Goal: Task Accomplishment & Management: Manage account settings

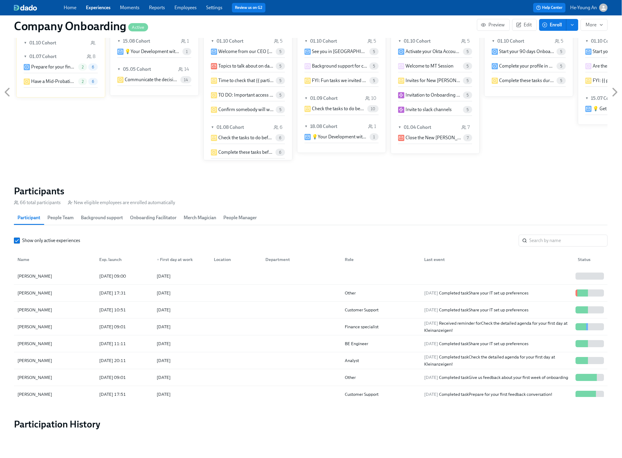
scroll to position [573, 0]
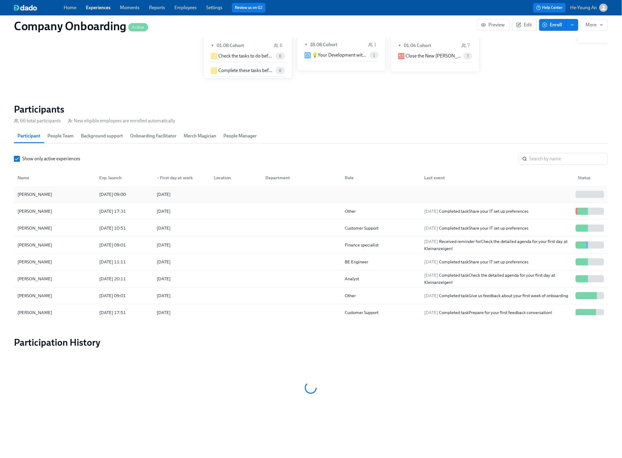
click at [46, 194] on div "[PERSON_NAME]" at bounding box center [34, 194] width 39 height 7
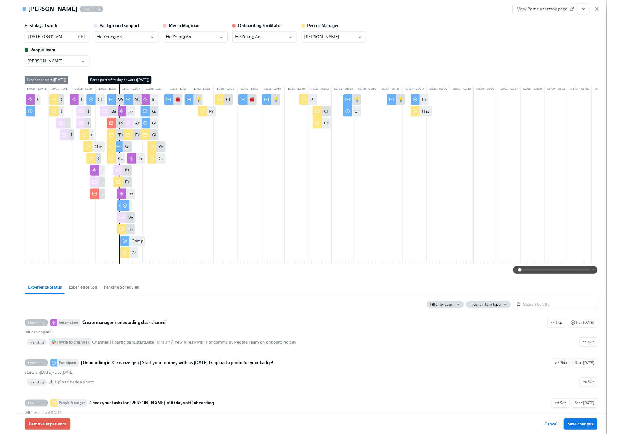
scroll to position [0, 18703]
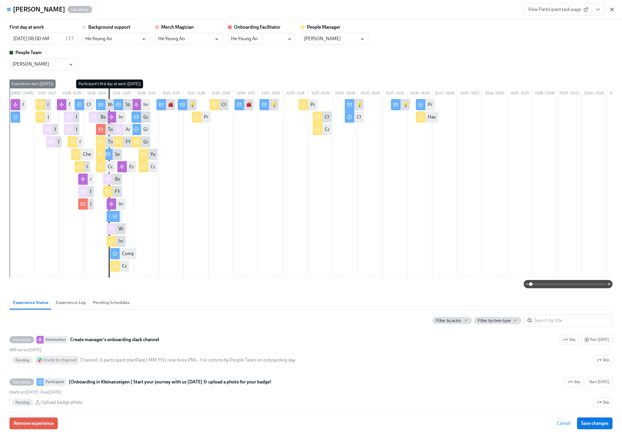
click at [613, 9] on icon "button" at bounding box center [612, 10] width 6 height 6
click at [613, 9] on div "Home Experiences Moments Reports Employees Settings Review us on G2 Help Center…" at bounding box center [311, 7] width 622 height 15
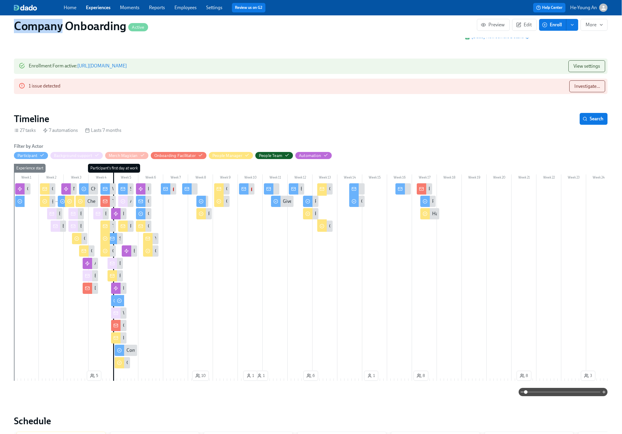
scroll to position [76, 0]
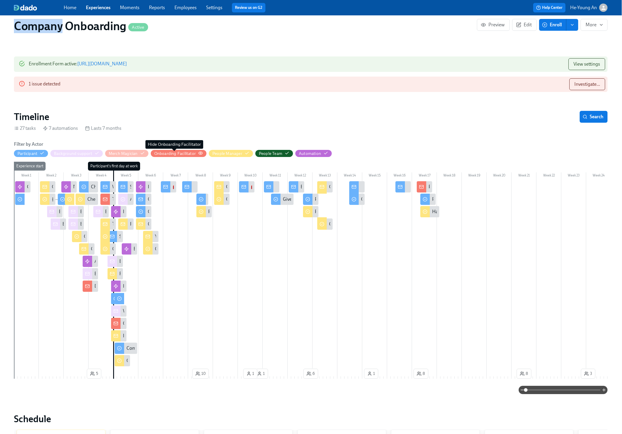
click at [182, 153] on div "Onboarding Facilitator" at bounding box center [174, 154] width 41 height 6
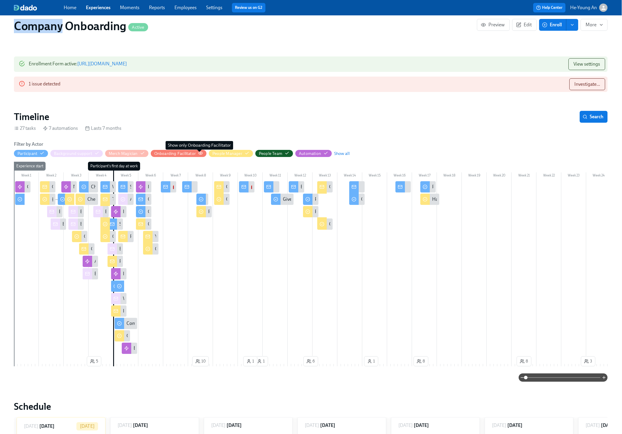
click at [199, 156] on span "button" at bounding box center [200, 154] width 5 height 4
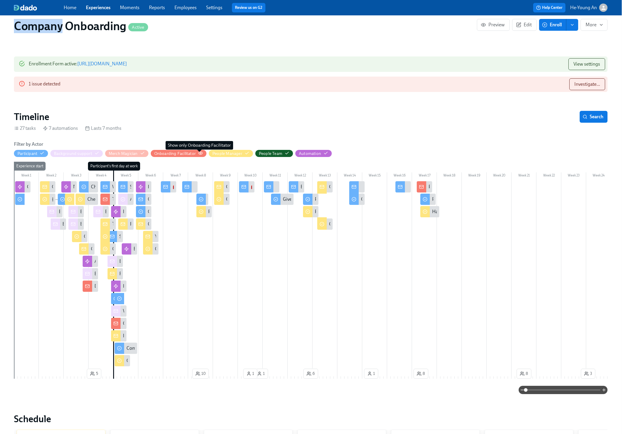
click at [199, 156] on span "button" at bounding box center [200, 154] width 5 height 4
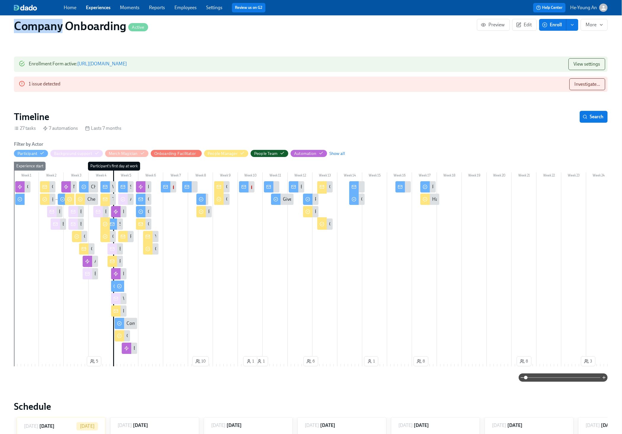
click at [197, 154] on span "Onboarding Facilitator" at bounding box center [176, 154] width 51 height 6
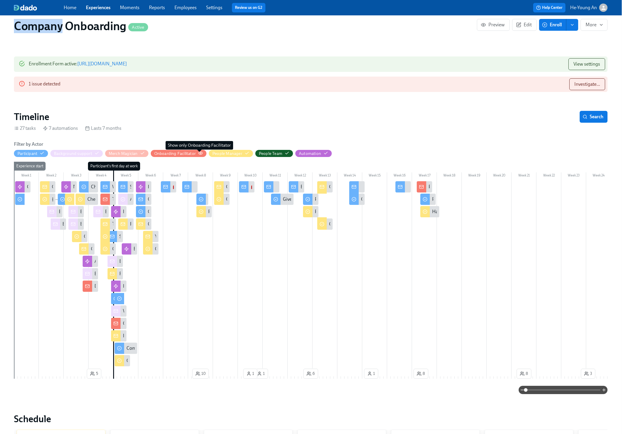
click at [200, 153] on icon "button" at bounding box center [200, 153] width 5 height 5
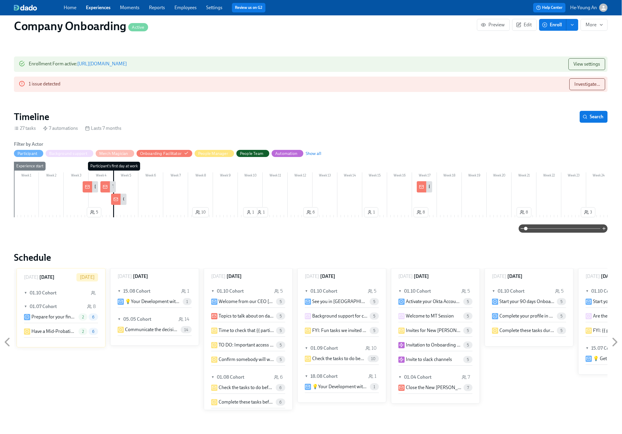
click at [89, 190] on div at bounding box center [87, 186] width 9 height 11
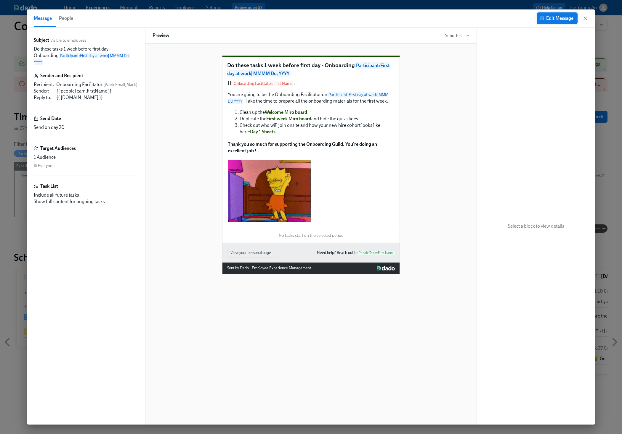
click at [568, 18] on span "Edit Message" at bounding box center [556, 18] width 33 height 6
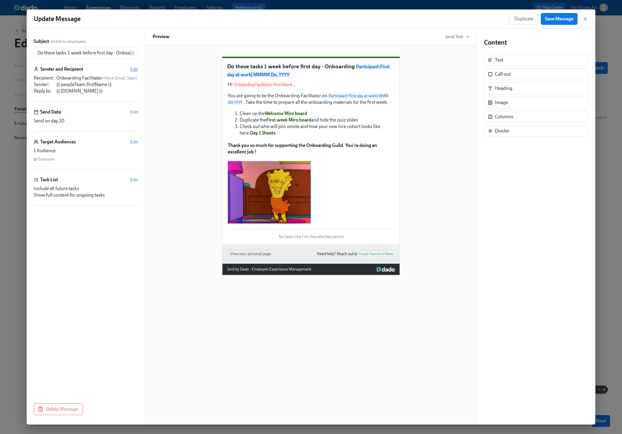
click at [133, 70] on span "Edit" at bounding box center [134, 69] width 8 height 6
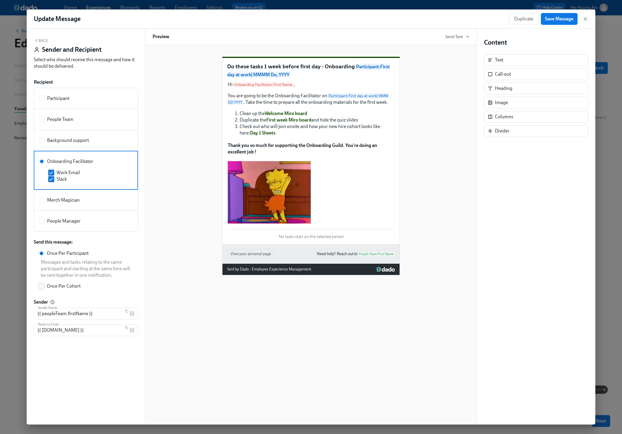
click at [41, 289] on input "Once Per Cohort" at bounding box center [41, 286] width 5 height 5
radio input "true"
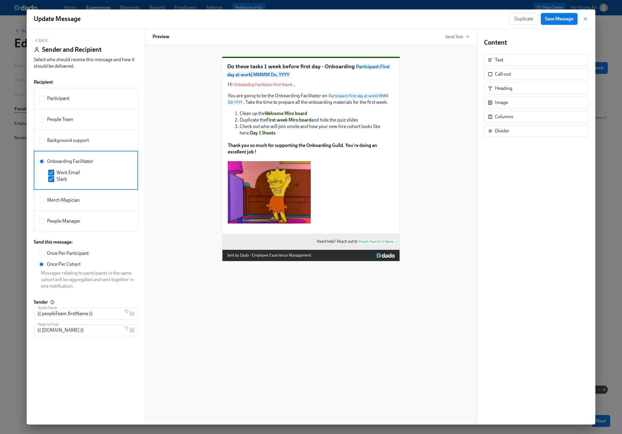
click at [564, 20] on span "Save Message" at bounding box center [559, 19] width 28 height 6
click at [561, 16] on span "Save Message" at bounding box center [559, 19] width 28 height 6
click at [582, 19] on icon "button" at bounding box center [585, 19] width 6 height 6
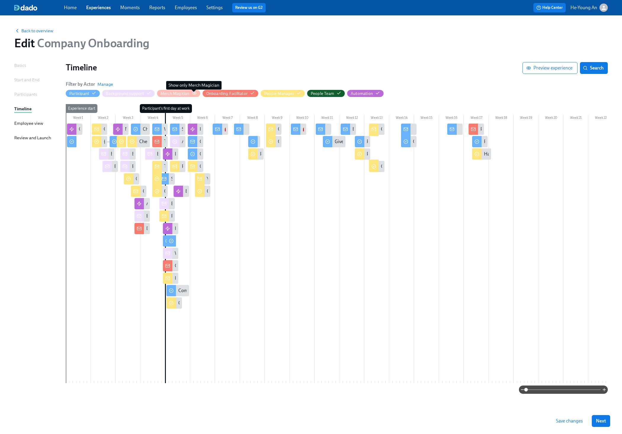
click at [195, 93] on icon "button" at bounding box center [194, 93] width 4 height 3
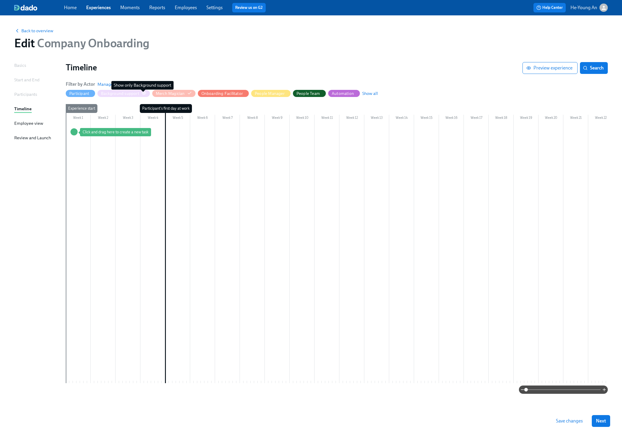
click at [144, 94] on icon "button" at bounding box center [143, 93] width 5 height 5
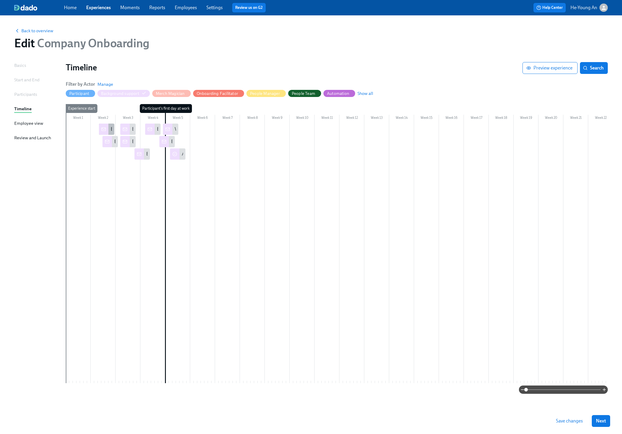
click at [104, 129] on icon at bounding box center [104, 128] width 4 height 1
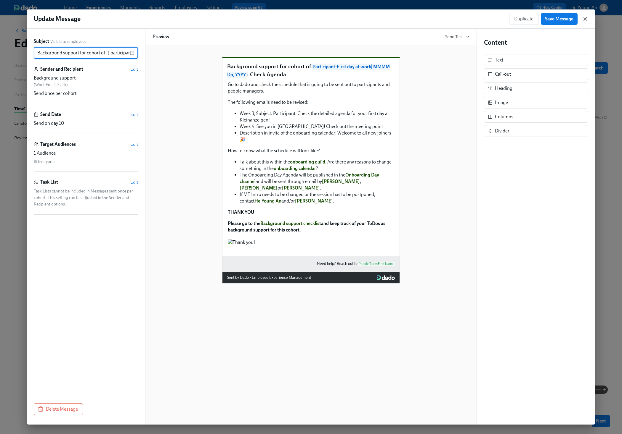
click at [585, 20] on icon "button" at bounding box center [585, 19] width 6 height 6
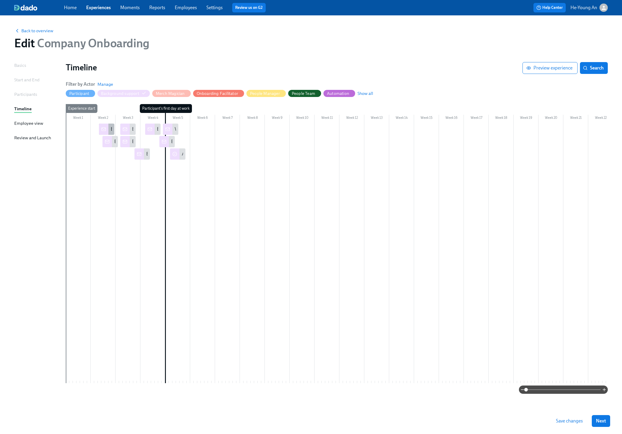
click at [108, 130] on div at bounding box center [103, 129] width 9 height 11
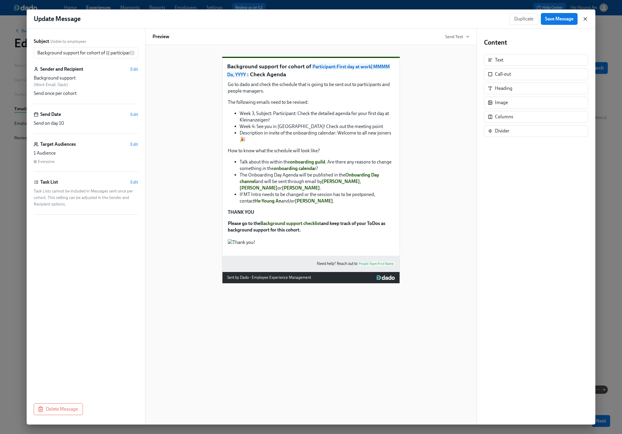
click at [585, 17] on icon "button" at bounding box center [585, 19] width 6 height 6
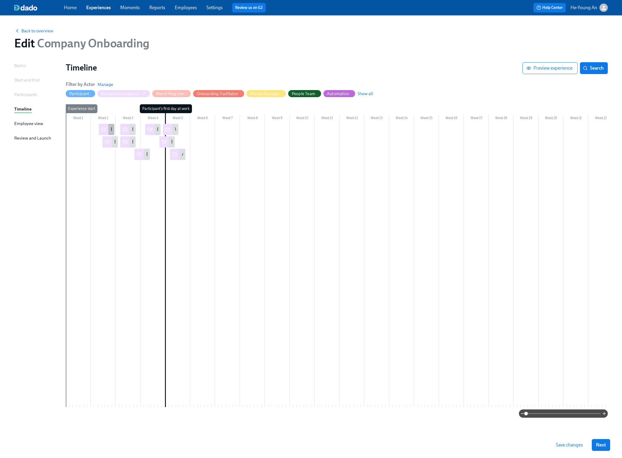
click at [107, 127] on div at bounding box center [103, 129] width 9 height 11
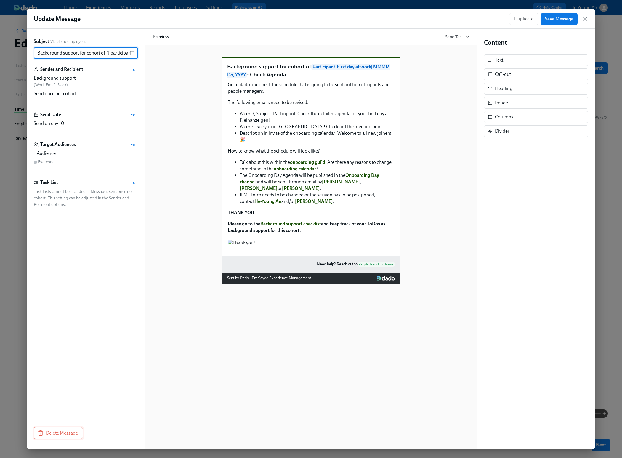
click at [49, 433] on span "Delete Message" at bounding box center [58, 433] width 39 height 6
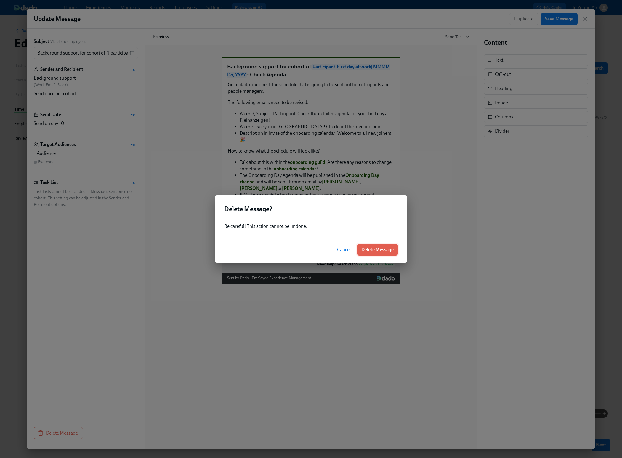
click at [396, 250] on button "Delete Message" at bounding box center [377, 250] width 41 height 12
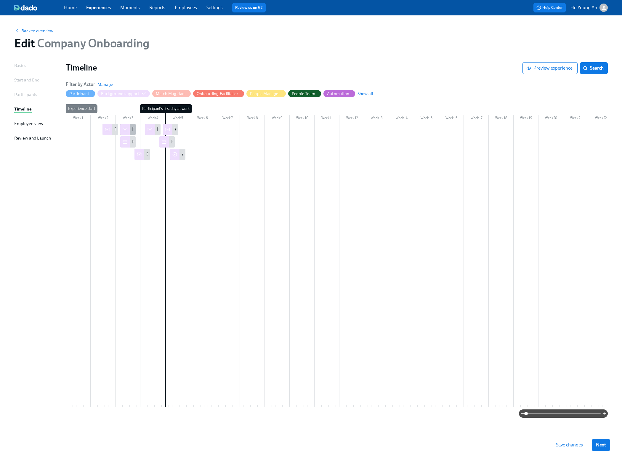
click at [127, 130] on icon at bounding box center [125, 129] width 5 height 5
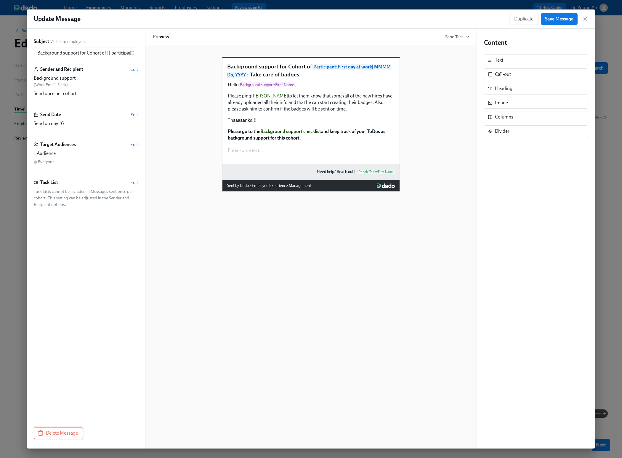
click at [53, 435] on span "Delete Message" at bounding box center [58, 433] width 39 height 6
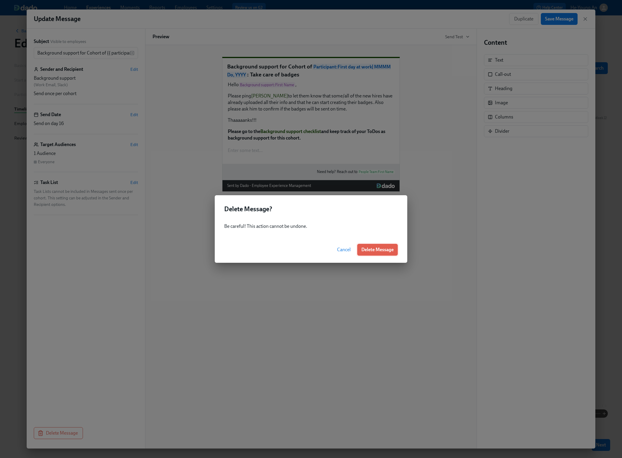
click at [385, 250] on span "Delete Message" at bounding box center [377, 250] width 32 height 6
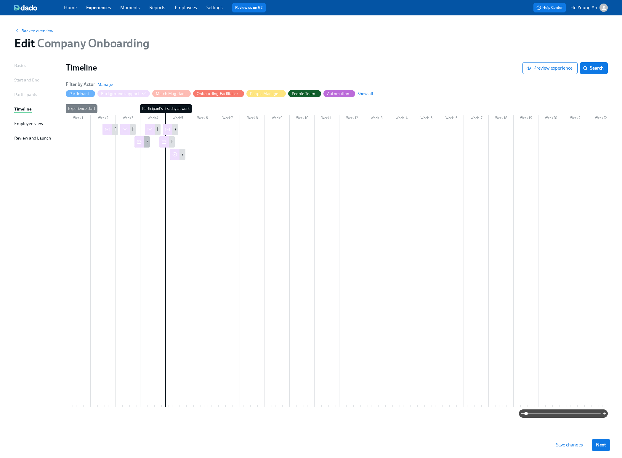
click at [139, 143] on icon at bounding box center [139, 141] width 5 height 5
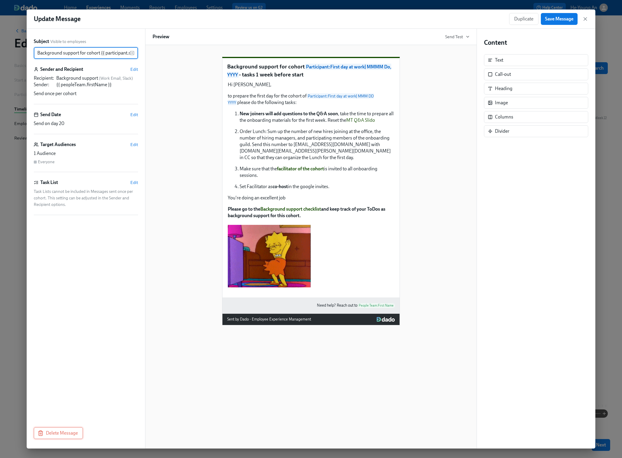
click at [70, 433] on span "Delete Message" at bounding box center [58, 433] width 39 height 6
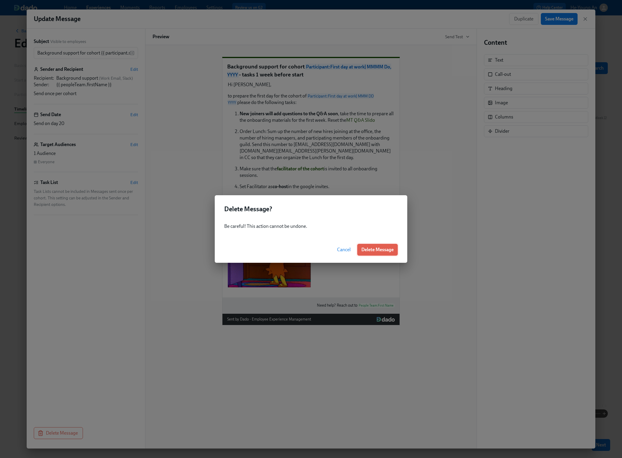
click at [375, 249] on span "Delete Message" at bounding box center [377, 250] width 32 height 6
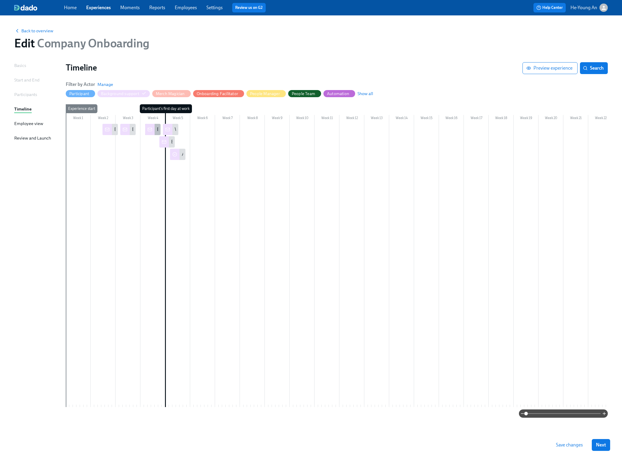
click at [152, 131] on icon at bounding box center [149, 129] width 5 height 5
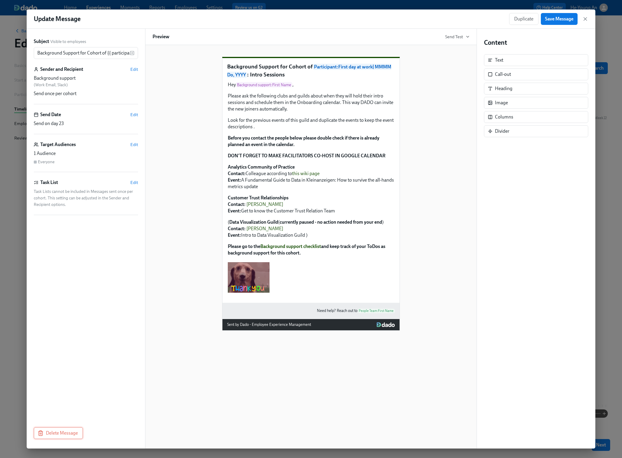
click at [65, 432] on span "Delete Message" at bounding box center [58, 433] width 39 height 6
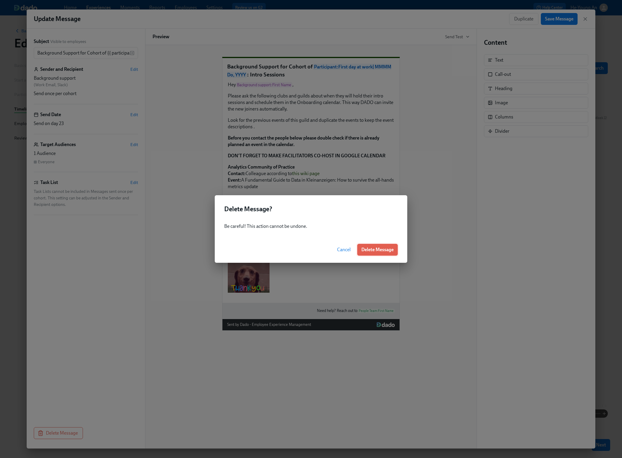
click at [382, 246] on button "Delete Message" at bounding box center [377, 250] width 41 height 12
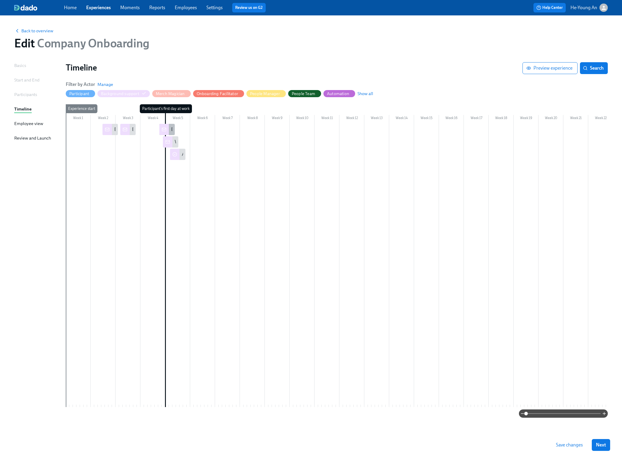
click at [167, 128] on div at bounding box center [163, 129] width 9 height 11
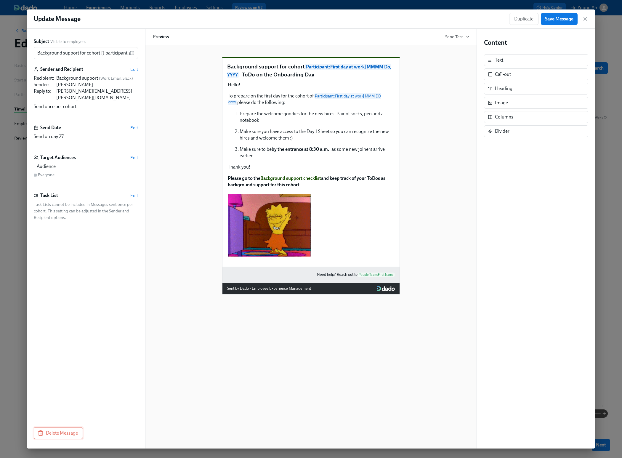
click at [65, 430] on span "Delete Message" at bounding box center [58, 433] width 39 height 6
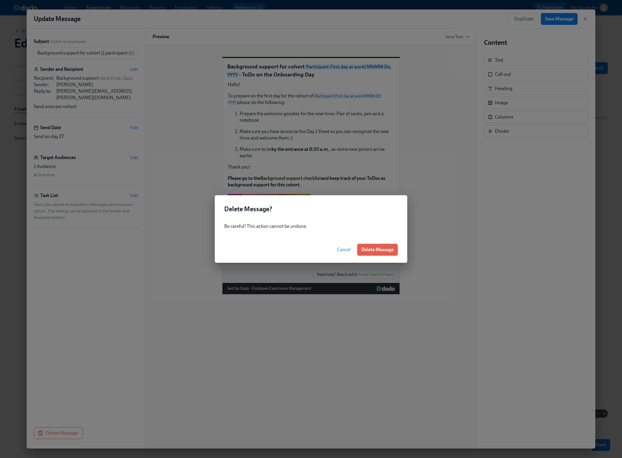
click at [386, 250] on span "Delete Message" at bounding box center [377, 250] width 32 height 6
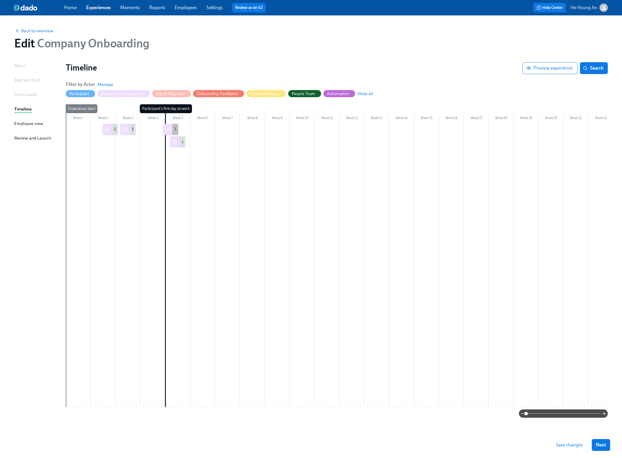
click at [167, 132] on div at bounding box center [167, 129] width 9 height 11
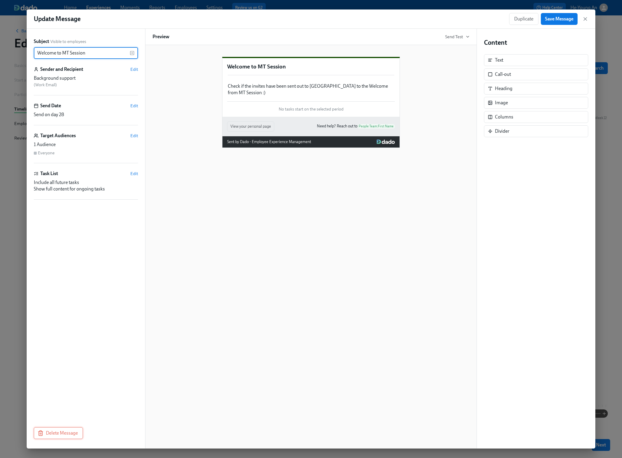
click at [67, 431] on span "Delete Message" at bounding box center [58, 433] width 39 height 6
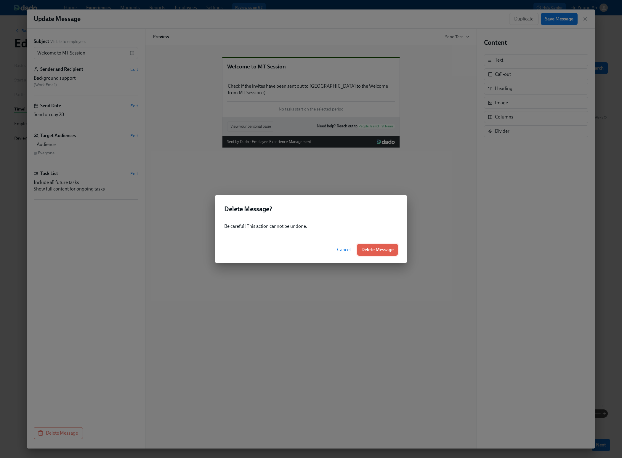
click at [378, 250] on span "Delete Message" at bounding box center [377, 250] width 32 height 6
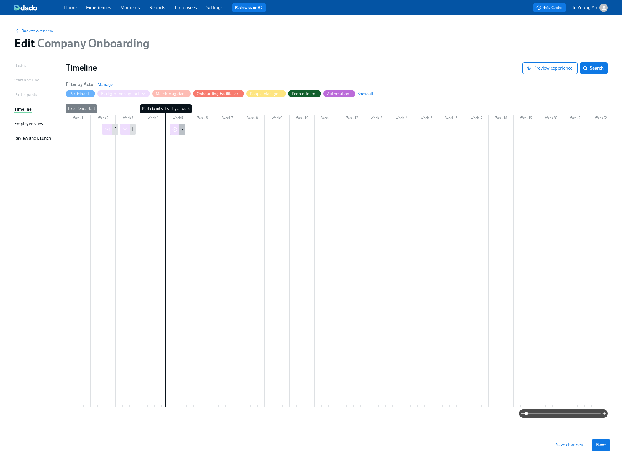
click at [173, 129] on icon at bounding box center [174, 129] width 5 height 5
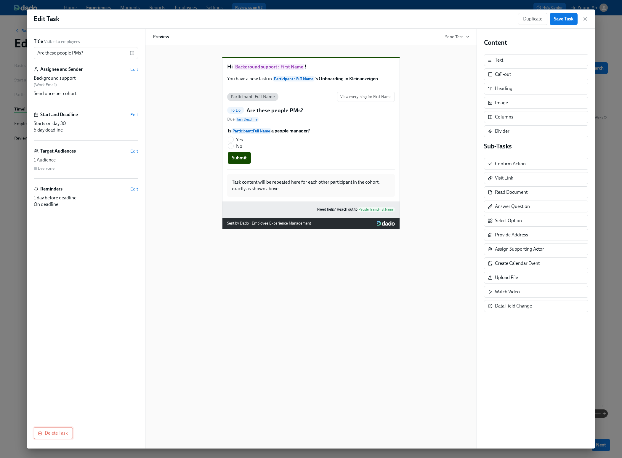
click at [50, 429] on button "Delete Task" at bounding box center [53, 433] width 39 height 12
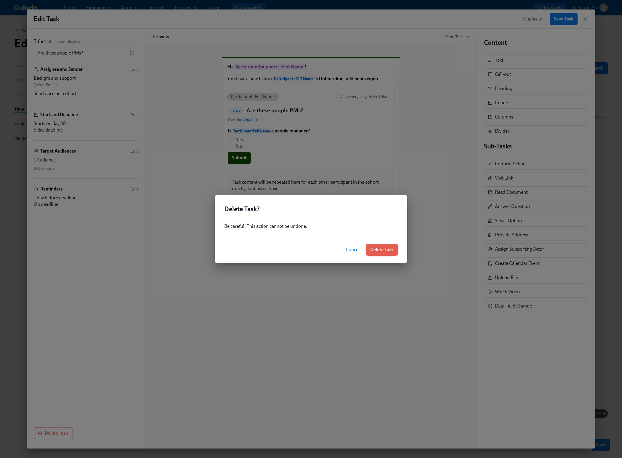
click at [389, 248] on span "Delete Task" at bounding box center [381, 250] width 23 height 6
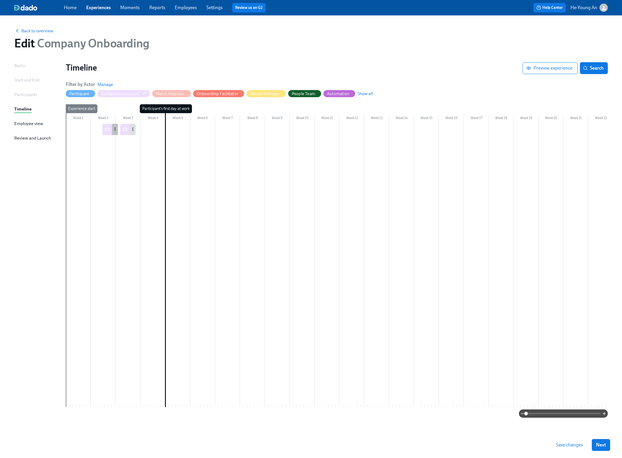
click at [111, 127] on div at bounding box center [106, 129] width 9 height 11
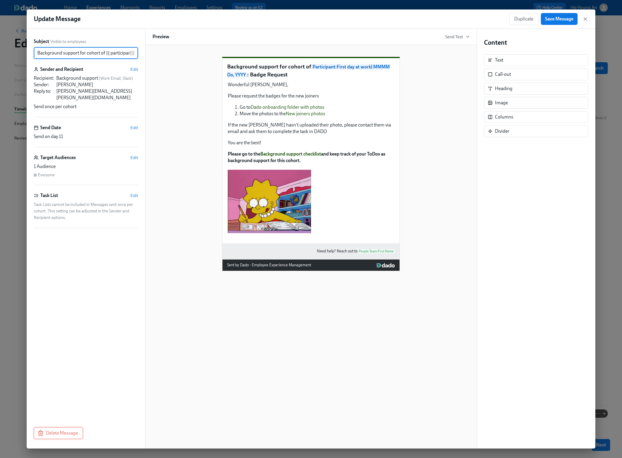
click at [58, 432] on span "Delete Message" at bounding box center [58, 433] width 39 height 6
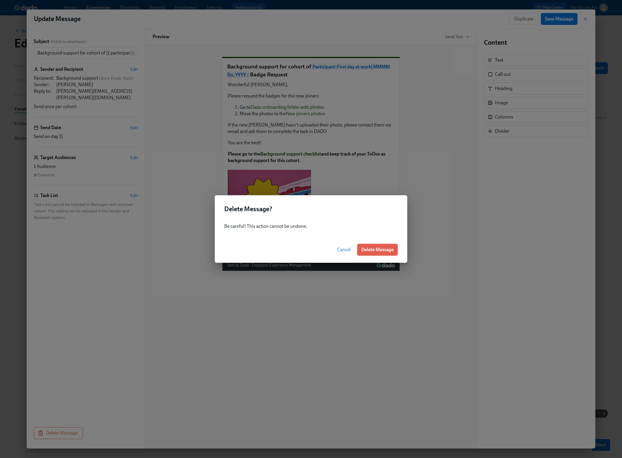
click at [377, 253] on button "Delete Message" at bounding box center [377, 250] width 41 height 12
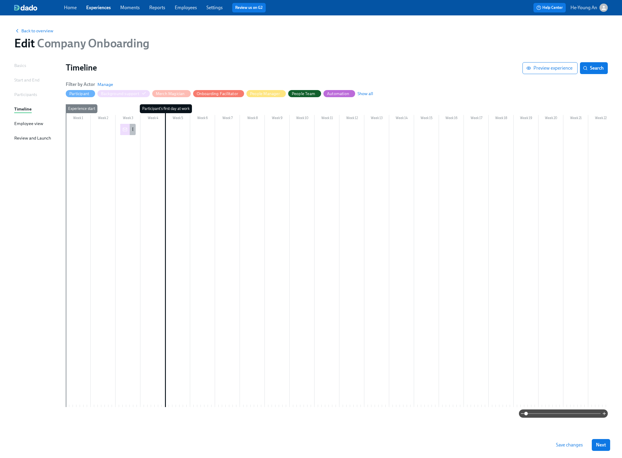
click at [127, 133] on div at bounding box center [124, 129] width 9 height 11
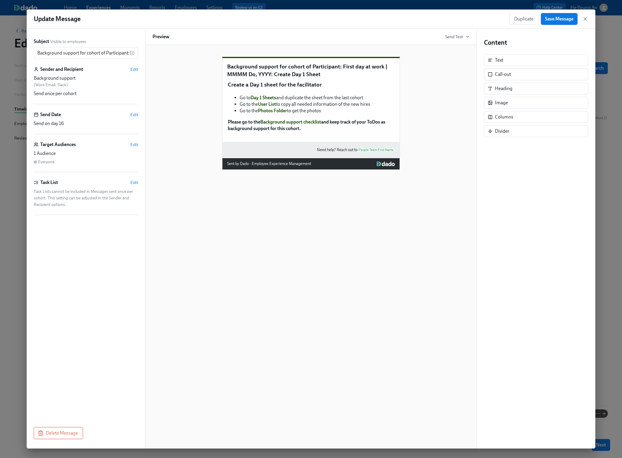
click at [71, 433] on span "Delete Message" at bounding box center [58, 433] width 39 height 6
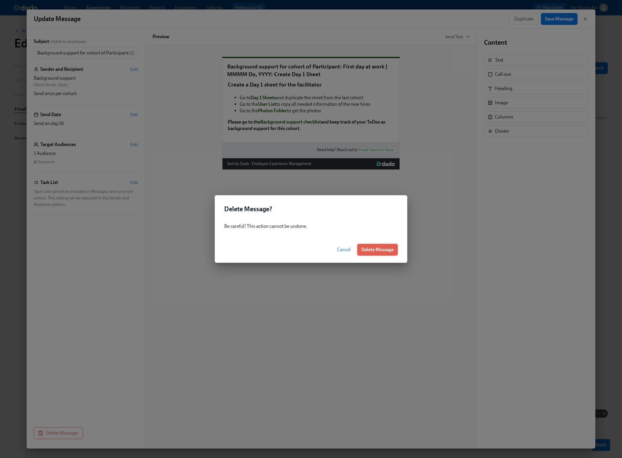
click at [377, 247] on span "Delete Message" at bounding box center [377, 250] width 32 height 6
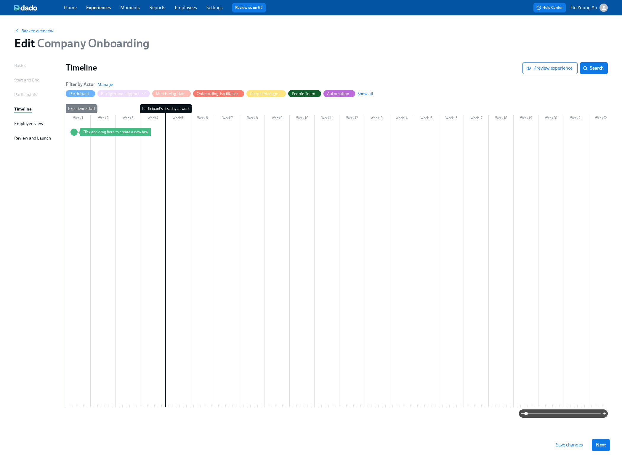
click at [564, 442] on button "Save changes" at bounding box center [568, 445] width 35 height 12
click at [142, 96] on span "button" at bounding box center [143, 94] width 5 height 4
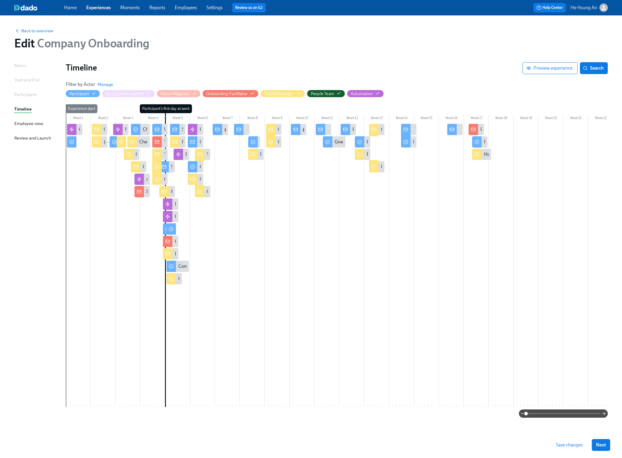
click at [150, 96] on span "Background support" at bounding box center [128, 94] width 52 height 6
click at [145, 93] on span "Background support" at bounding box center [126, 94] width 48 height 6
click at [149, 93] on icon "button" at bounding box center [148, 93] width 5 height 5
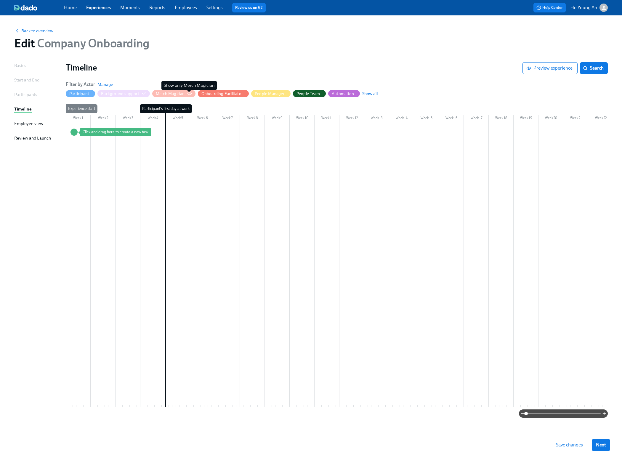
click at [188, 93] on icon "button" at bounding box center [189, 93] width 5 height 5
click at [186, 93] on span "Merch Magician" at bounding box center [168, 94] width 43 height 6
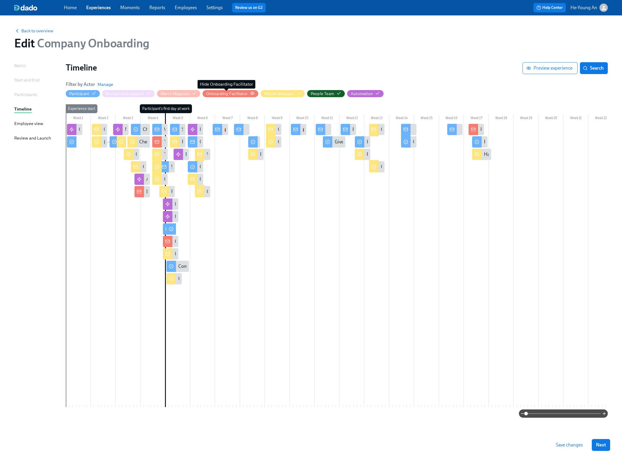
click at [238, 94] on div "Onboarding Facilitator" at bounding box center [226, 94] width 41 height 6
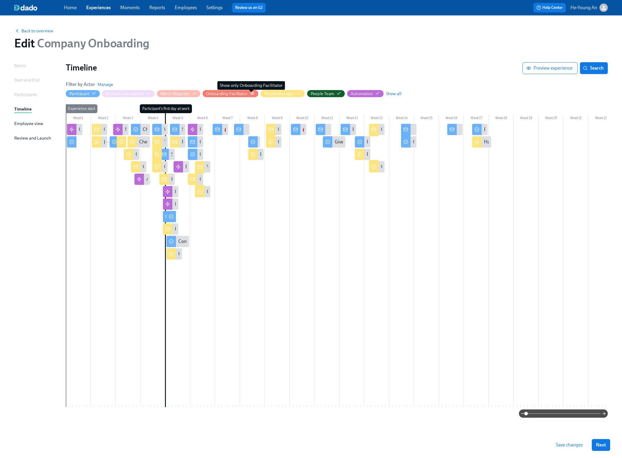
click at [253, 93] on icon "button" at bounding box center [252, 93] width 4 height 3
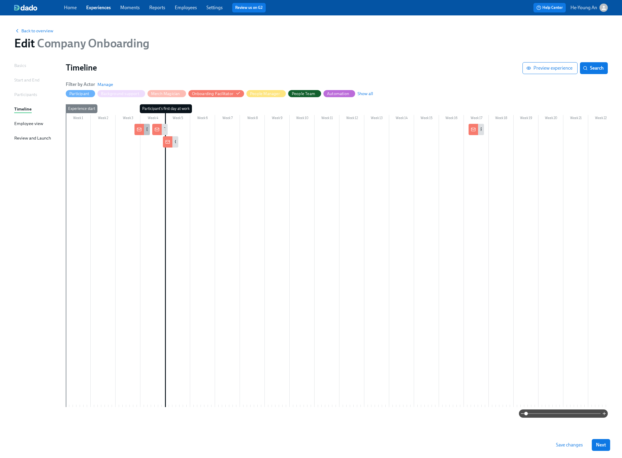
click at [139, 127] on icon at bounding box center [139, 129] width 5 height 5
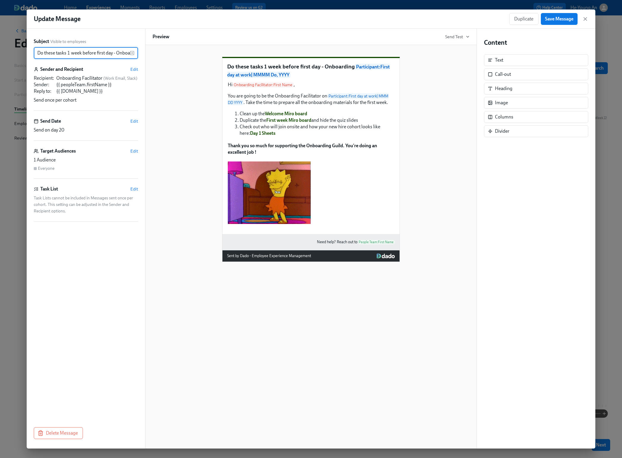
scroll to position [0, 102]
click at [60, 434] on span "Delete Message" at bounding box center [58, 433] width 39 height 6
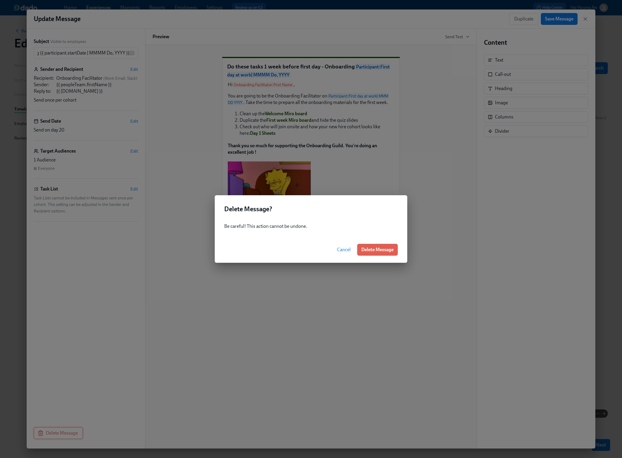
scroll to position [0, 0]
click at [391, 245] on button "Delete Message" at bounding box center [377, 250] width 41 height 12
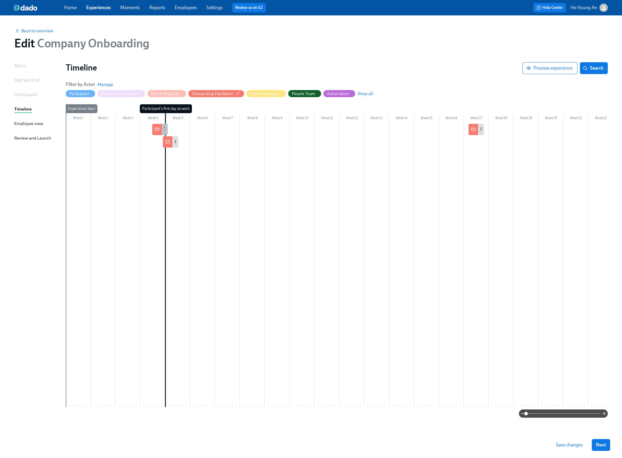
click at [161, 129] on div at bounding box center [156, 129] width 9 height 11
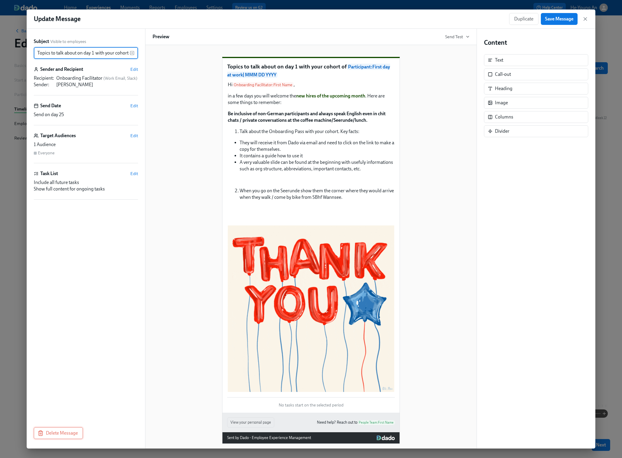
click at [49, 435] on span "Delete Message" at bounding box center [58, 433] width 39 height 6
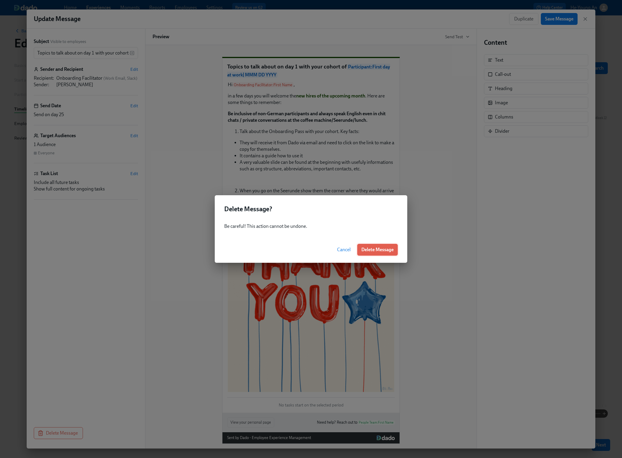
click at [378, 251] on span "Delete Message" at bounding box center [377, 250] width 32 height 6
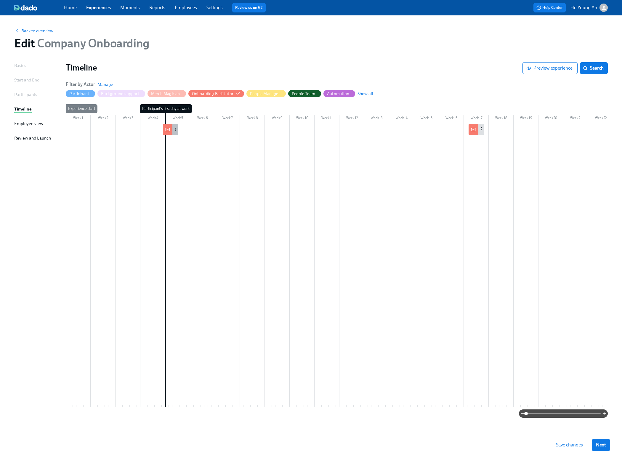
click at [174, 125] on div "Change the name of the slack channel" at bounding box center [170, 129] width 15 height 11
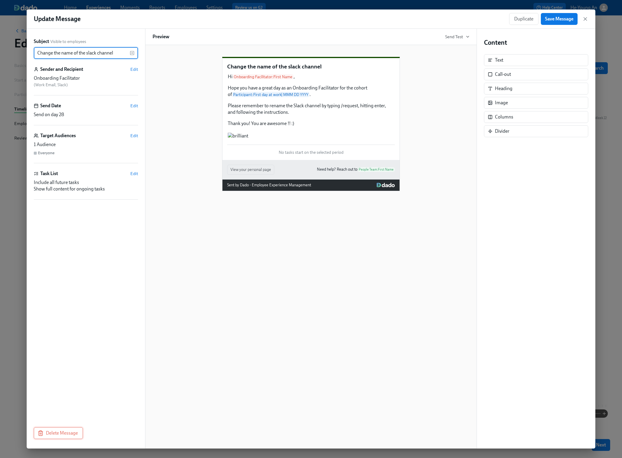
click at [68, 430] on span "Delete Message" at bounding box center [58, 433] width 39 height 6
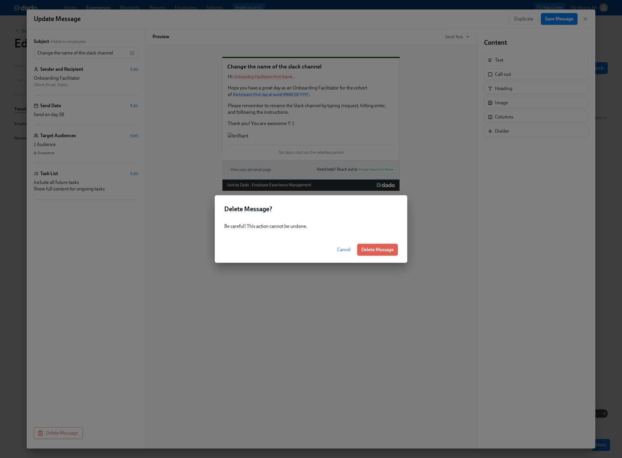
click at [376, 249] on span "Delete Message" at bounding box center [377, 250] width 32 height 6
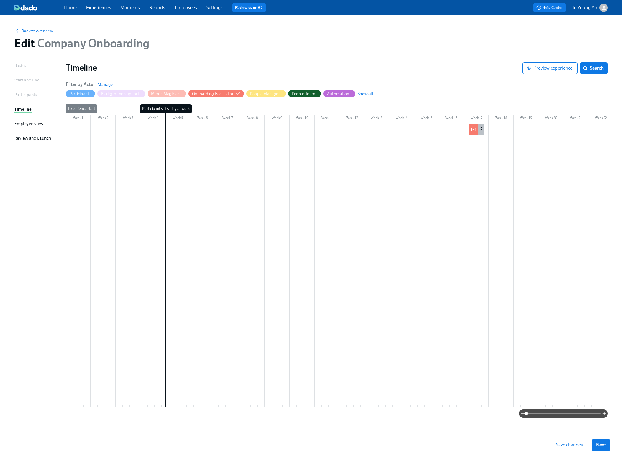
click at [476, 124] on div at bounding box center [472, 129] width 9 height 11
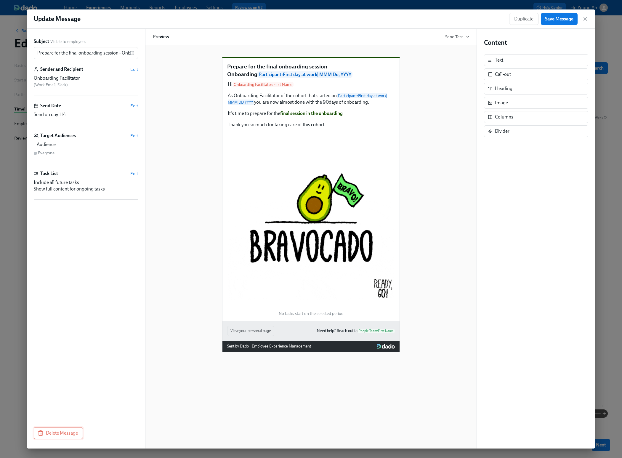
click at [59, 429] on button "Delete Message" at bounding box center [58, 433] width 49 height 12
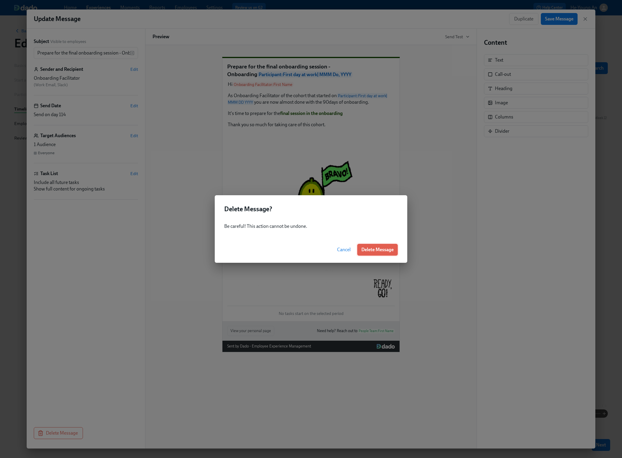
click at [363, 250] on span "Delete Message" at bounding box center [377, 250] width 32 height 6
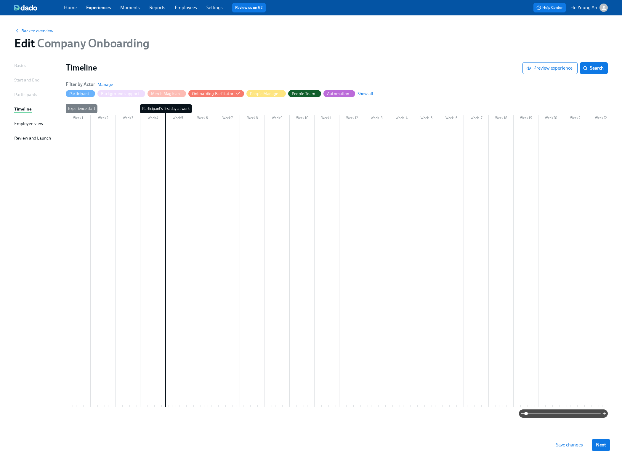
click at [572, 445] on span "Save changes" at bounding box center [569, 445] width 27 height 6
click at [363, 94] on span "Show all" at bounding box center [365, 94] width 16 height 6
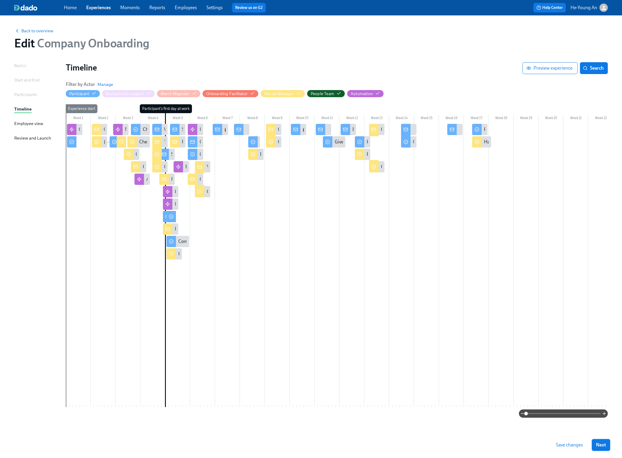
click at [603, 444] on span "Next" at bounding box center [600, 445] width 10 height 6
